Goal: Information Seeking & Learning: Learn about a topic

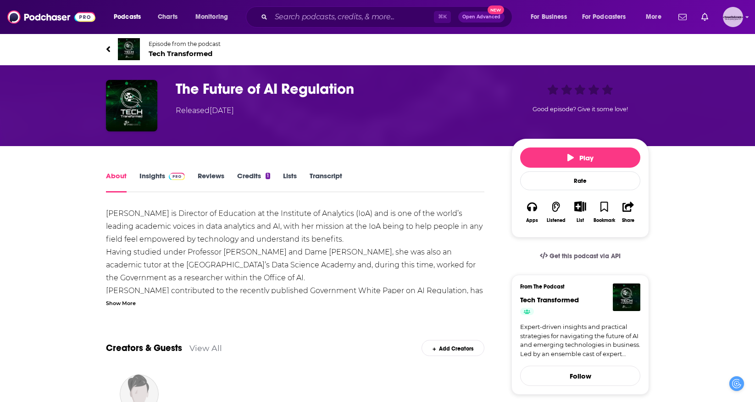
click at [726, 22] on img "Logged in as jvervelde" at bounding box center [733, 17] width 20 height 20
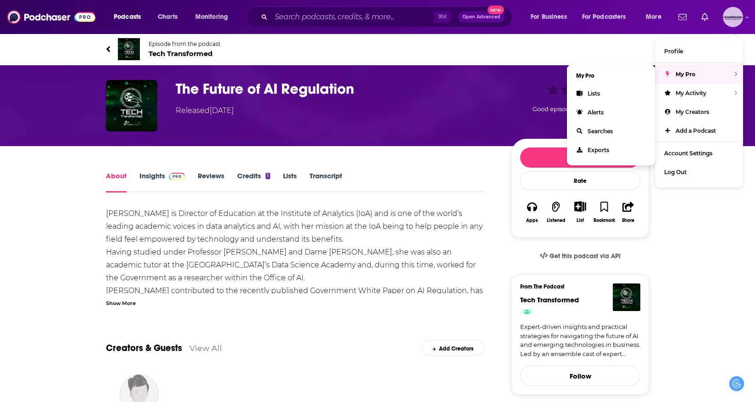
click at [691, 75] on span "My Pro" at bounding box center [686, 74] width 20 height 7
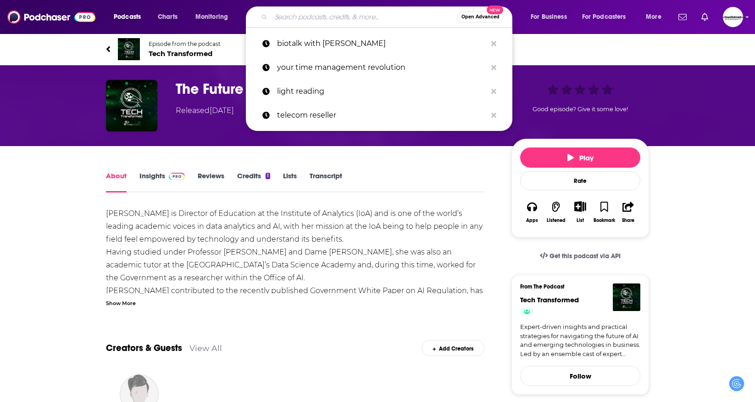
click at [399, 20] on input "Search podcasts, credits, & more..." at bounding box center [364, 17] width 186 height 15
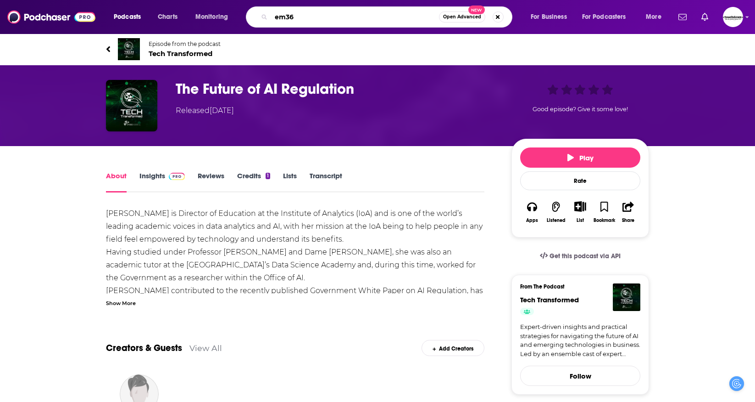
type input "em360"
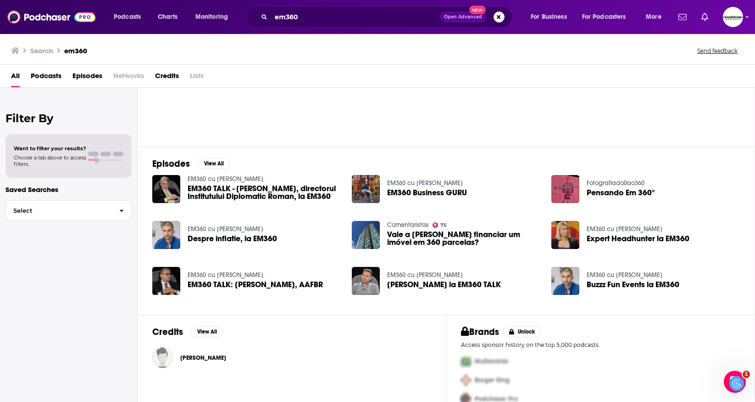
scroll to position [70, 0]
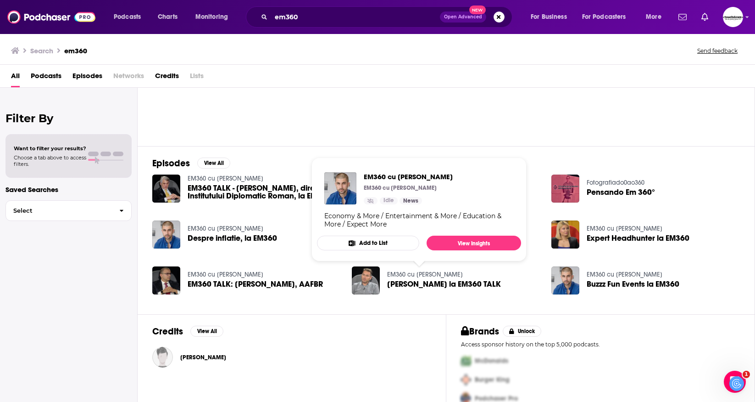
click at [406, 273] on link "EM360 cu [PERSON_NAME]" at bounding box center [425, 274] width 76 height 8
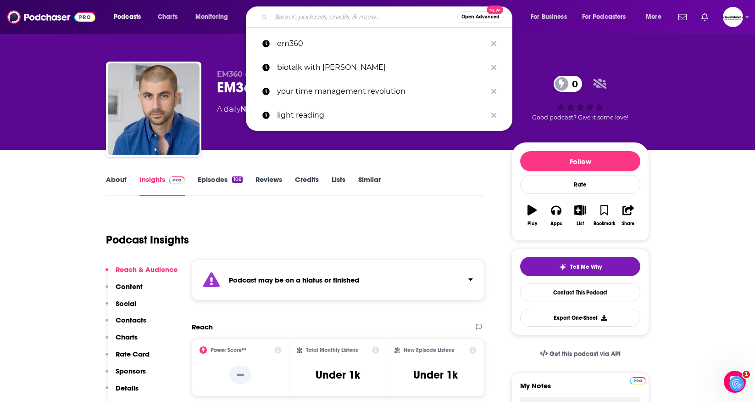
click at [330, 18] on input "Search podcasts, credits, & more..." at bounding box center [364, 17] width 186 height 15
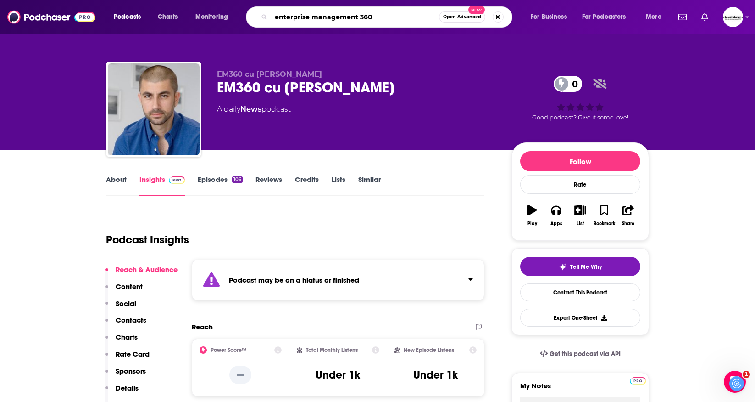
type input "enterprise management 360"
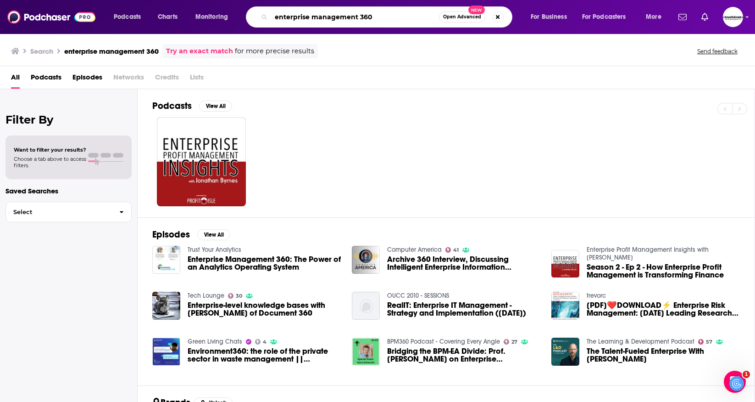
drag, startPoint x: 358, startPoint y: 17, endPoint x: 272, endPoint y: 17, distance: 86.3
click at [272, 17] on input "enterprise management 360" at bounding box center [355, 17] width 168 height 15
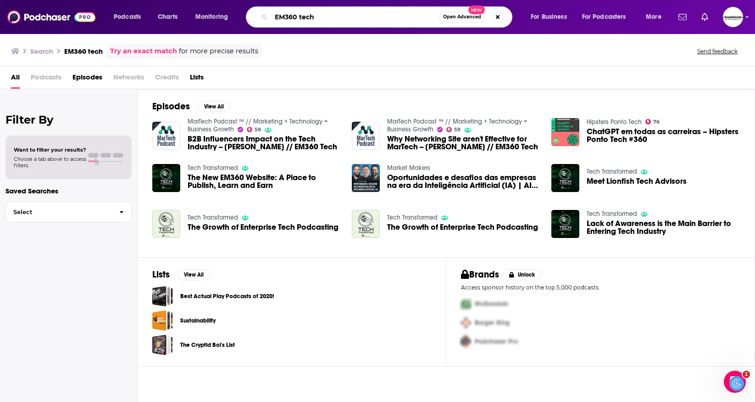
click at [300, 17] on input "EM360 tech" at bounding box center [355, 17] width 168 height 15
type input "EM360tech"
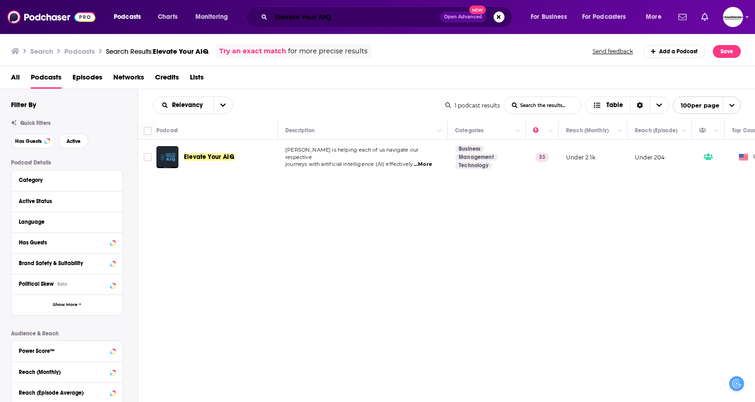
click at [364, 17] on input "Elevate Your AIQ" at bounding box center [355, 17] width 169 height 15
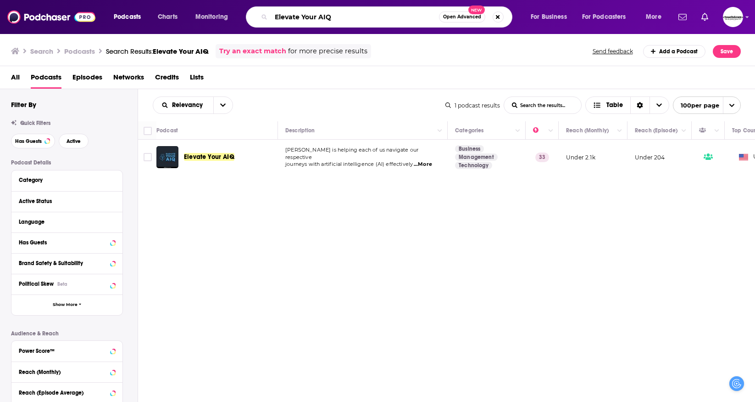
click at [364, 17] on input "Elevate Your AIQ" at bounding box center [355, 17] width 168 height 15
type input "dont panic its just data"
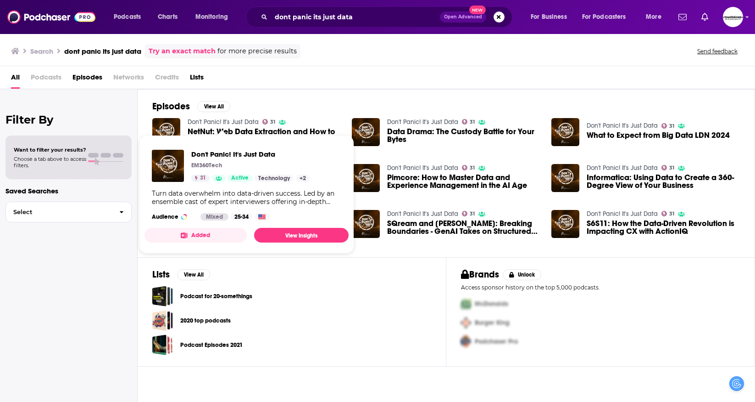
click at [246, 122] on link "Don't Panic! It's Just Data" at bounding box center [223, 122] width 71 height 8
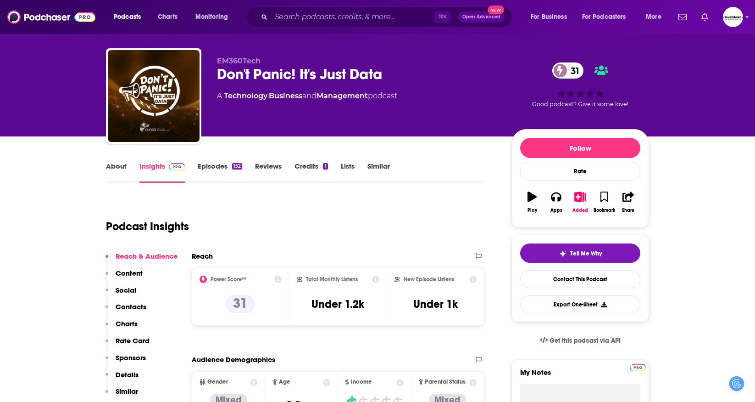
scroll to position [3, 0]
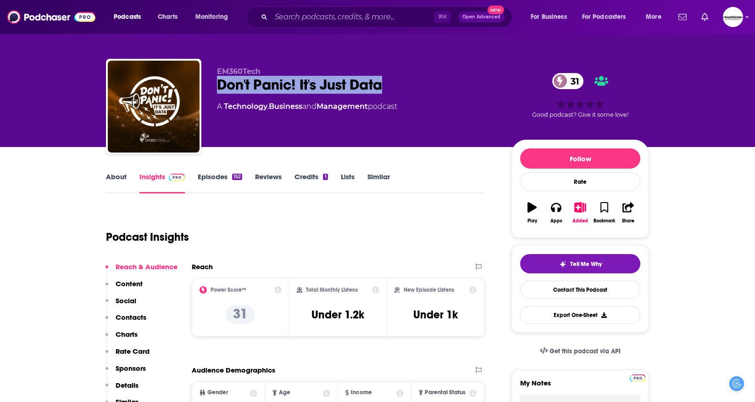
drag, startPoint x: 212, startPoint y: 83, endPoint x: 418, endPoint y: 85, distance: 205.6
click at [418, 85] on div "EM360Tech Don't Panic! It's Just Data 31 A Technology , Business and Management…" at bounding box center [377, 108] width 543 height 99
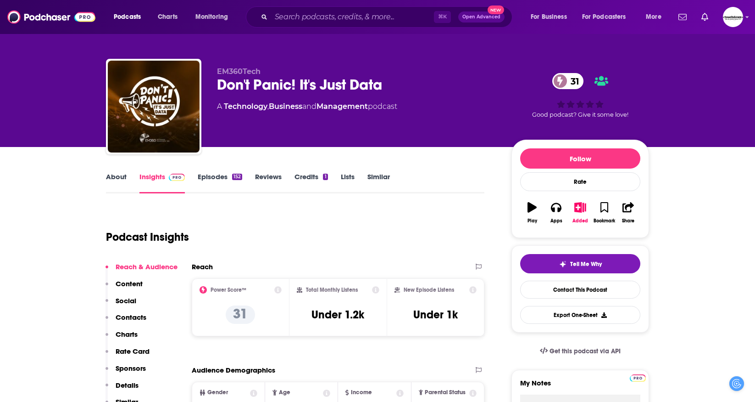
click at [278, 56] on div "EM360Tech Don't Panic! It's Just Data 31 A Technology , Business and Management…" at bounding box center [377, 97] width 557 height 99
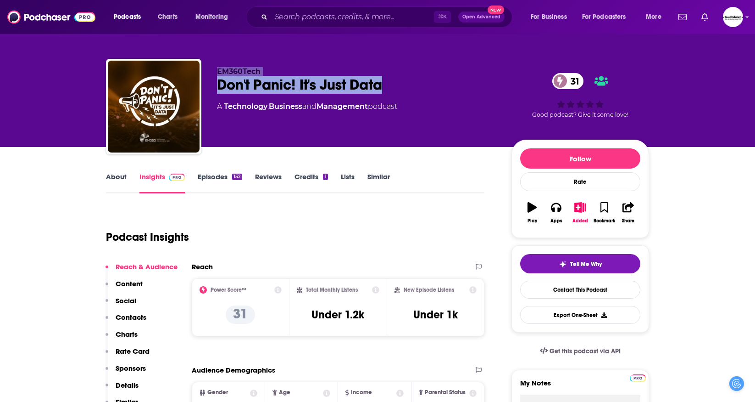
drag, startPoint x: 213, startPoint y: 71, endPoint x: 401, endPoint y: 84, distance: 188.2
click at [401, 84] on div "EM360Tech Don't Panic! It's Just Data 31 A Technology , Business and Management…" at bounding box center [377, 108] width 543 height 99
copy div "EM360Tech Don't Panic! It's Just Data"
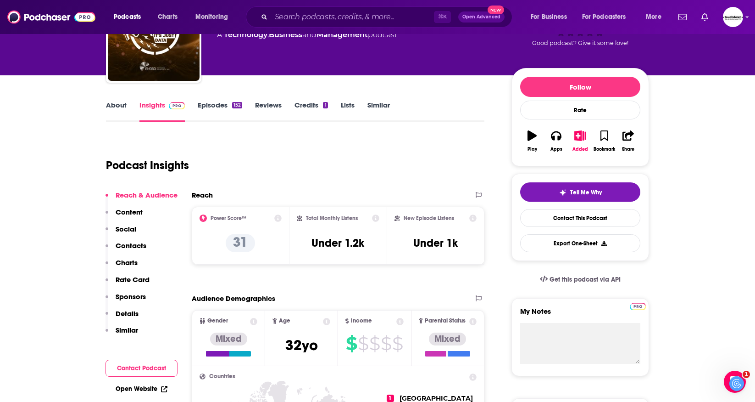
scroll to position [81, 0]
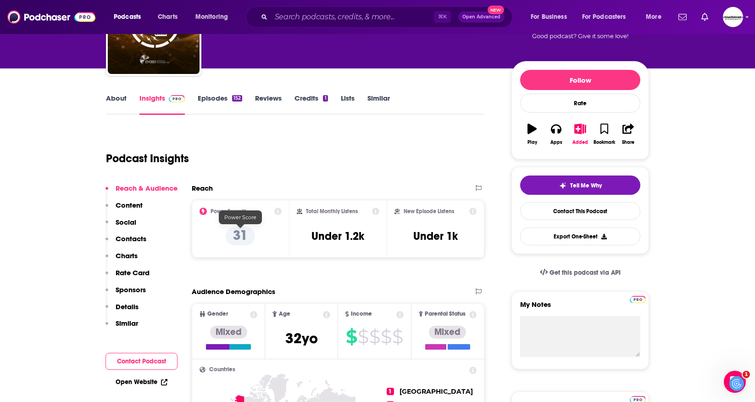
click at [238, 236] on p "31" at bounding box center [240, 236] width 29 height 18
click at [341, 162] on div "Podcast Insights" at bounding box center [291, 152] width 371 height 47
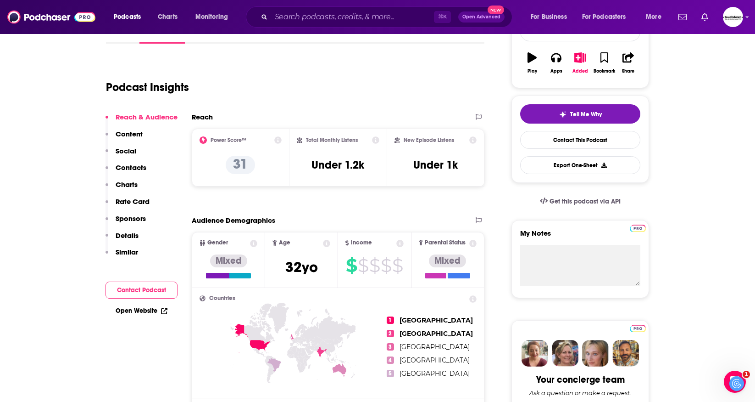
scroll to position [156, 0]
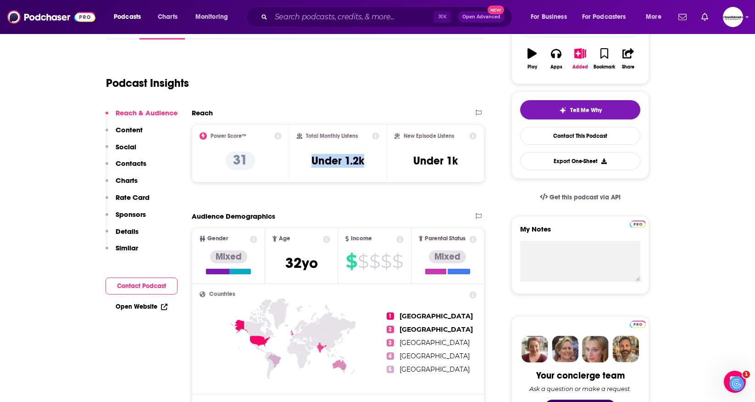
drag, startPoint x: 369, startPoint y: 162, endPoint x: 305, endPoint y: 147, distance: 65.7
click at [305, 147] on div "Total Monthly Listens Under 1.2k" at bounding box center [338, 153] width 83 height 42
drag, startPoint x: 368, startPoint y: 161, endPoint x: 306, endPoint y: 137, distance: 65.8
click at [306, 137] on div "Total Monthly Listens Under 1.2k" at bounding box center [338, 153] width 83 height 42
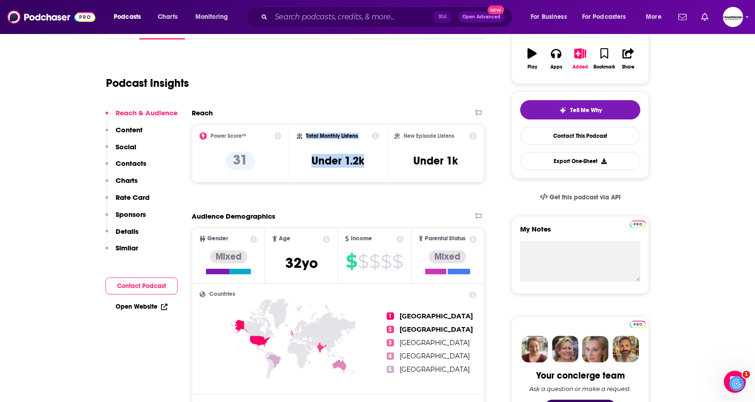
copy div "Total Monthly Listens Under 1.2k"
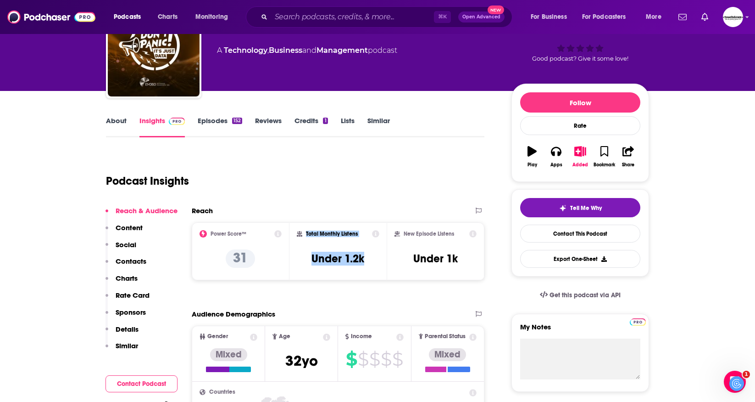
scroll to position [60, 0]
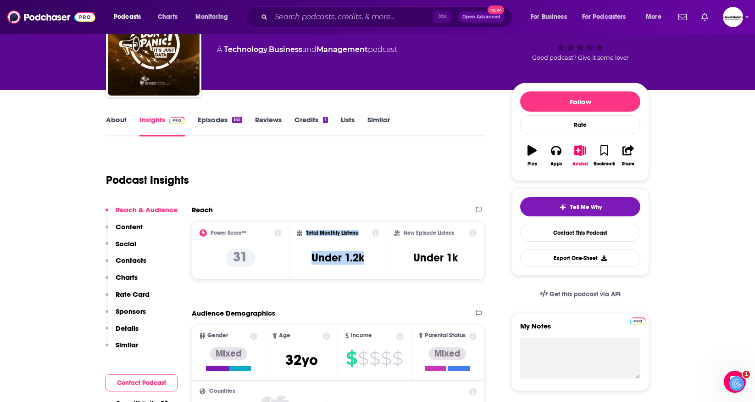
click at [117, 122] on link "About" at bounding box center [116, 125] width 21 height 21
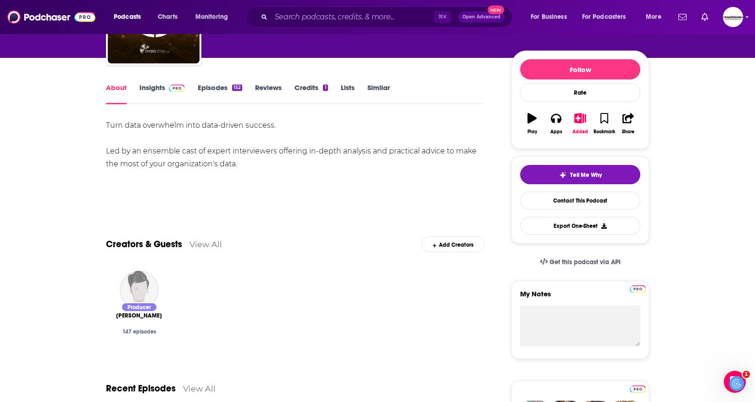
scroll to position [94, 0]
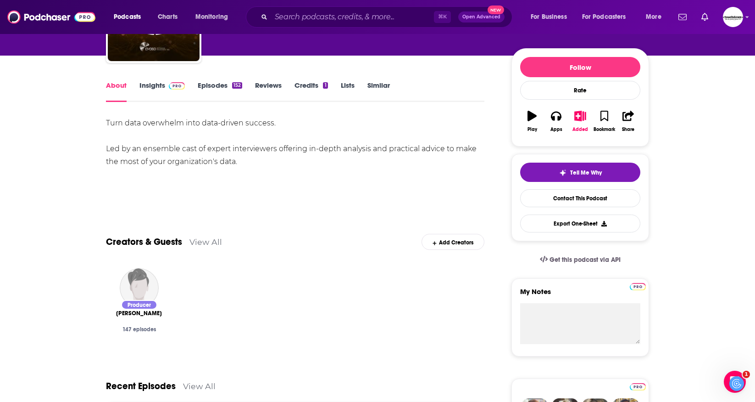
click at [157, 157] on div "Turn data overwhelm into data-driven success. Led by an ensemble cast of expert…" at bounding box center [295, 142] width 379 height 51
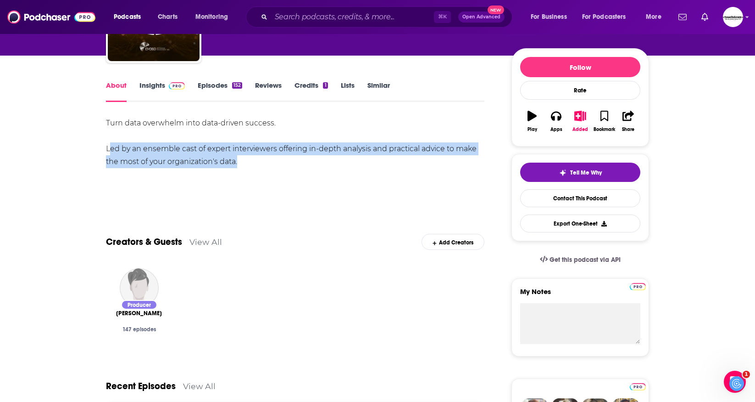
click at [157, 157] on div "Turn data overwhelm into data-driven success. Led by an ensemble cast of expert…" at bounding box center [295, 142] width 379 height 51
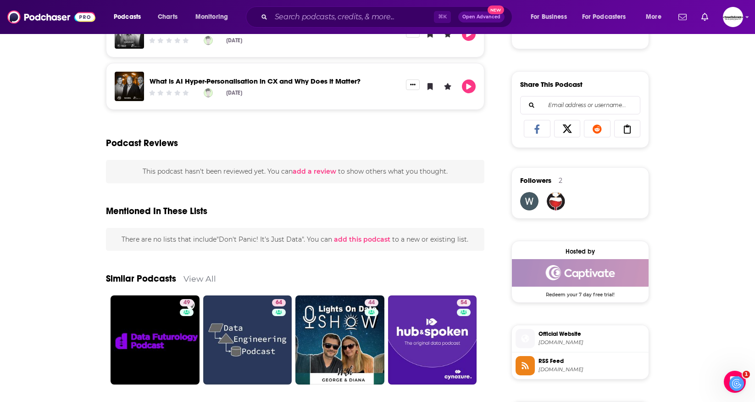
scroll to position [539, 0]
